Goal: Task Accomplishment & Management: Manage account settings

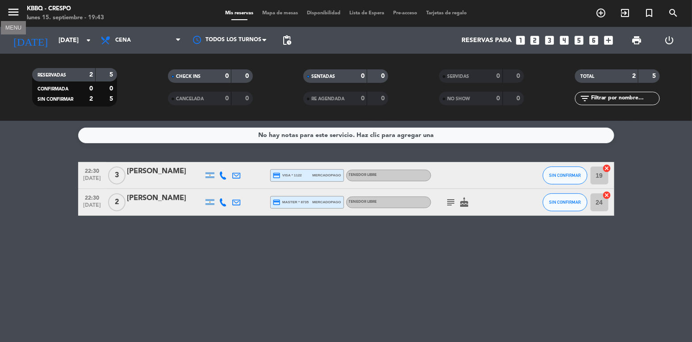
click at [14, 13] on icon "menu" at bounding box center [13, 11] width 13 height 13
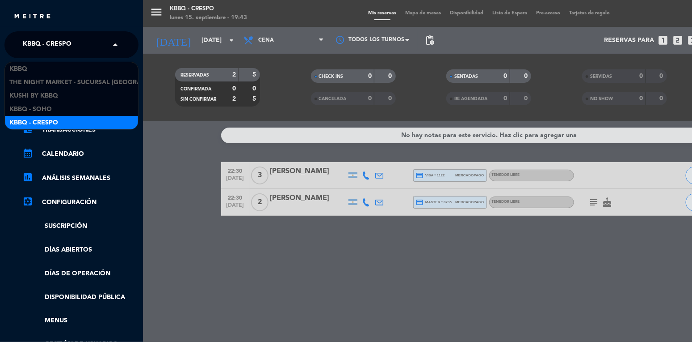
click at [34, 41] on span "Kbbq - Crespo" at bounding box center [47, 44] width 49 height 19
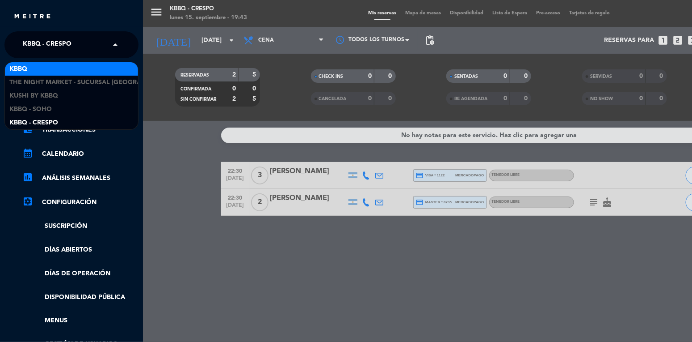
click at [34, 66] on div "KBBQ" at bounding box center [71, 68] width 133 height 13
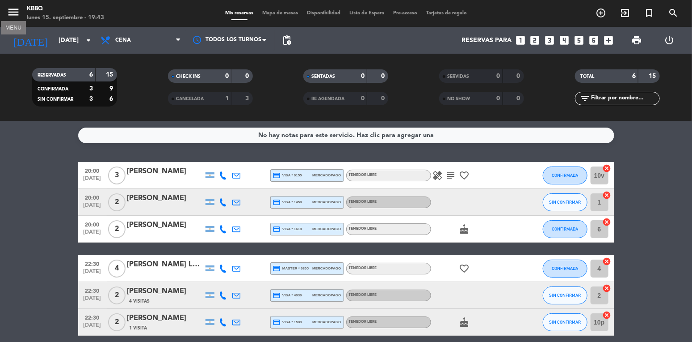
click at [13, 11] on icon "menu" at bounding box center [13, 11] width 13 height 13
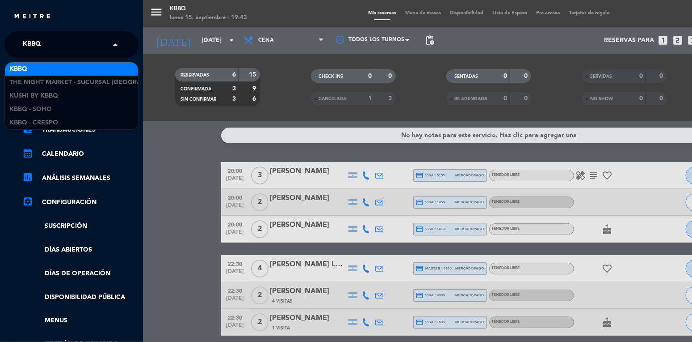
click at [25, 44] on span "KBBQ" at bounding box center [32, 44] width 18 height 19
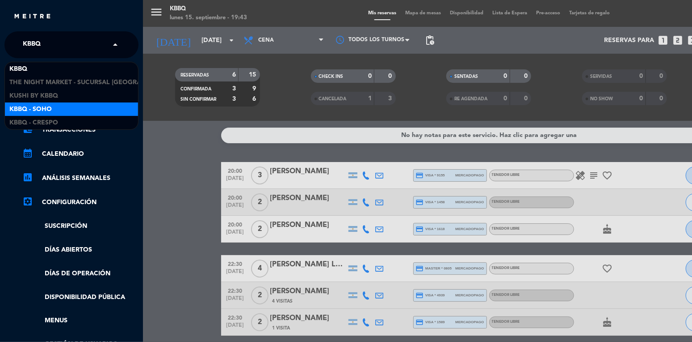
click at [33, 105] on span "Kbbq - Soho" at bounding box center [30, 109] width 42 height 10
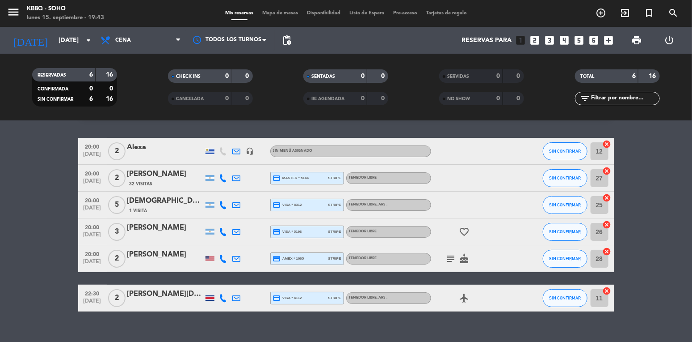
scroll to position [38, 0]
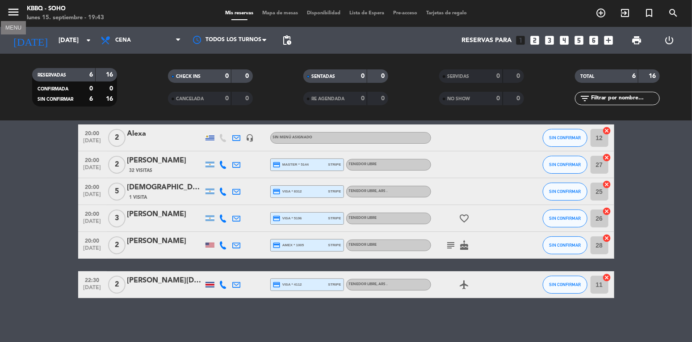
click at [17, 11] on icon "menu" at bounding box center [13, 11] width 13 height 13
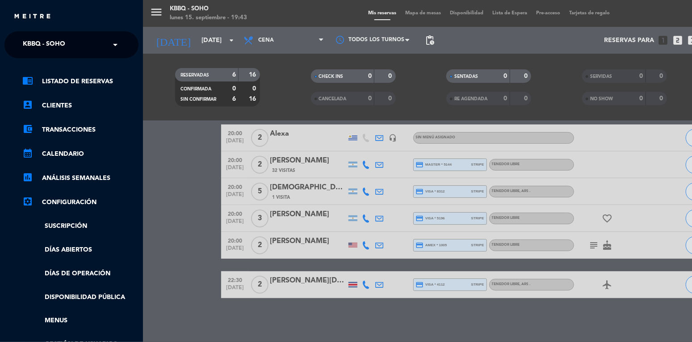
click at [61, 44] on span "Kbbq - Soho" at bounding box center [44, 44] width 42 height 19
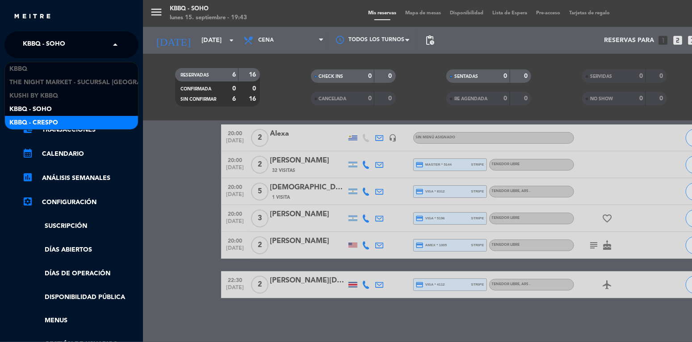
click at [63, 118] on div "Kbbq - Crespo" at bounding box center [71, 122] width 133 height 13
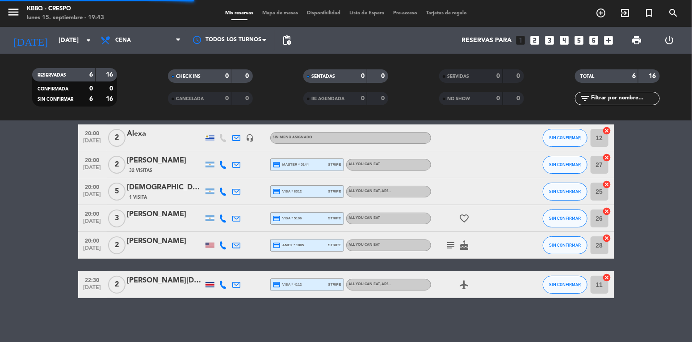
scroll to position [0, 0]
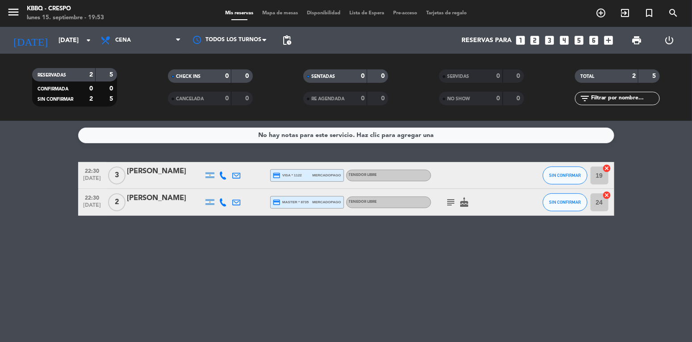
click at [447, 193] on div "subject cake" at bounding box center [471, 202] width 80 height 26
click at [447, 197] on icon "subject" at bounding box center [451, 202] width 11 height 11
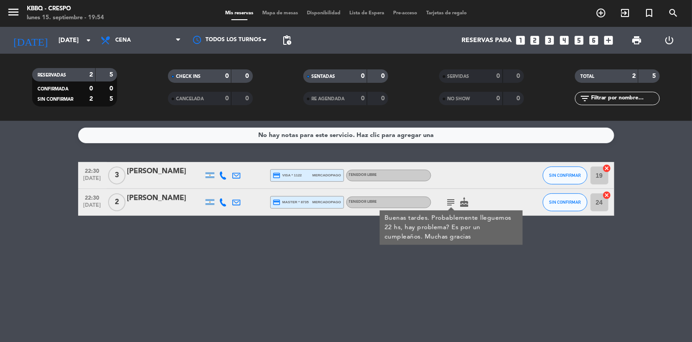
click at [274, 251] on div "No hay notas para este servicio. Haz clic para agregar una 22:30 [DATE] 3 [PERS…" at bounding box center [346, 231] width 692 height 221
